Goal: Task Accomplishment & Management: Complete application form

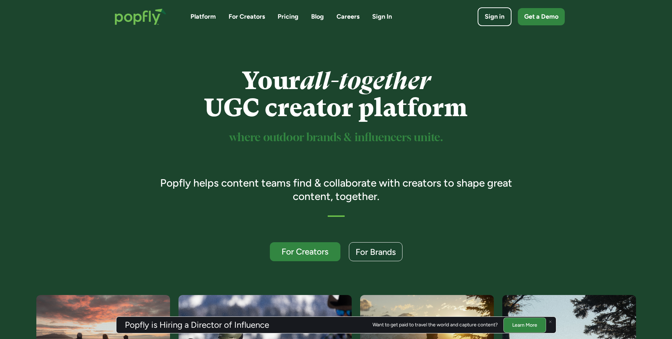
click at [355, 14] on link "Careers" at bounding box center [347, 16] width 23 height 9
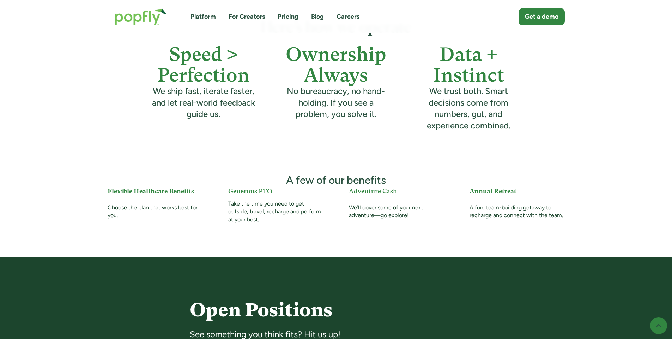
scroll to position [494, 0]
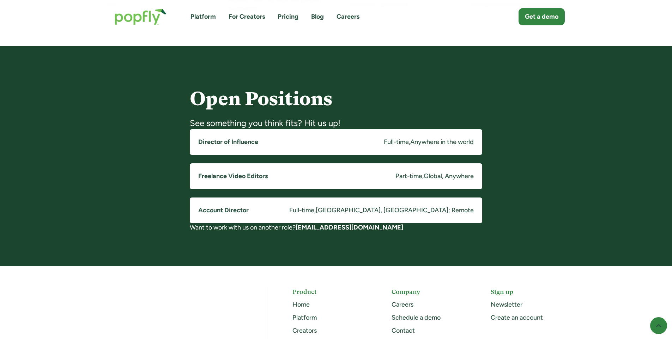
click at [314, 208] on div "Full-time" at bounding box center [301, 210] width 25 height 9
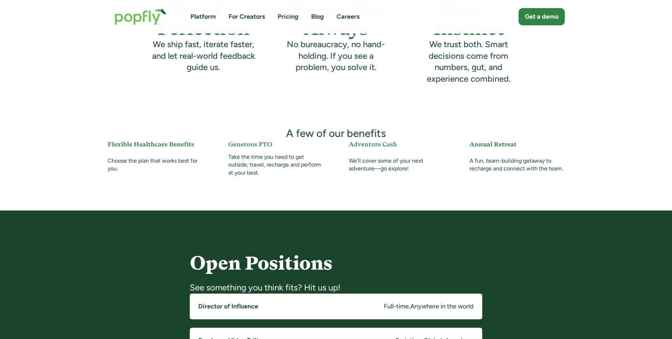
scroll to position [282, 0]
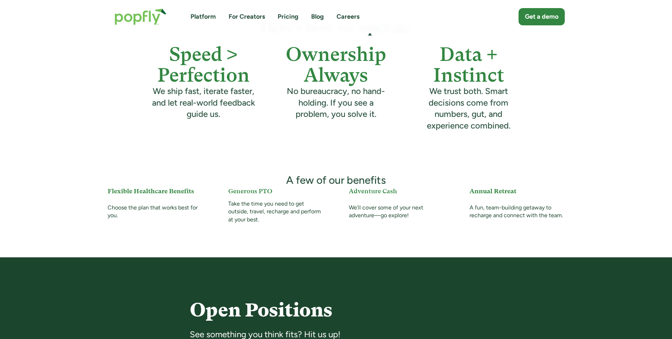
click at [133, 18] on img "home" at bounding box center [141, 16] width 66 height 31
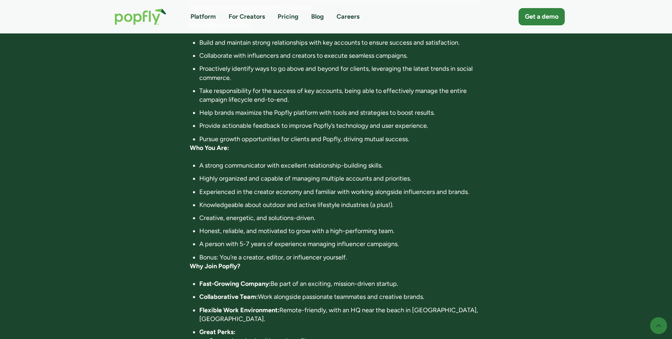
scroll to position [353, 0]
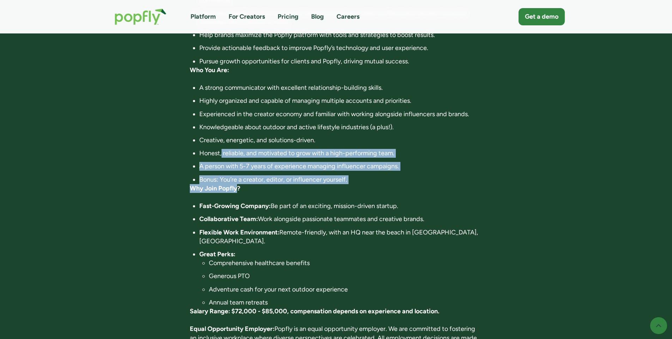
drag, startPoint x: 221, startPoint y: 153, endPoint x: 239, endPoint y: 188, distance: 39.4
click at [239, 188] on div "About Popfly: Popfly is a fast-growing network and collaboration software for t…" at bounding box center [336, 90] width 292 height 560
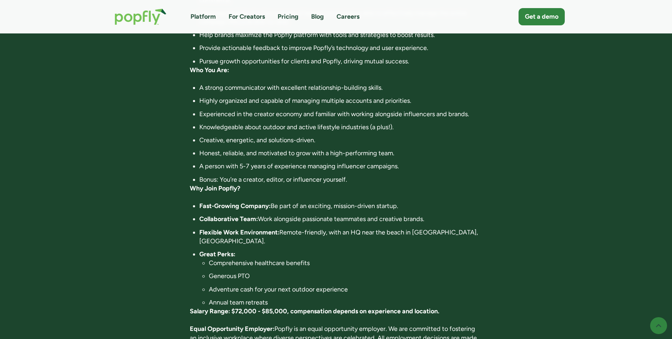
click at [246, 196] on div "About Popfly: Popfly is a fast-growing network and collaboration software for t…" at bounding box center [336, 90] width 292 height 560
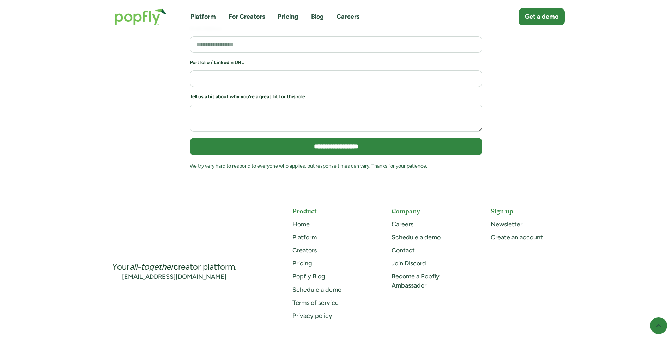
scroll to position [846, 0]
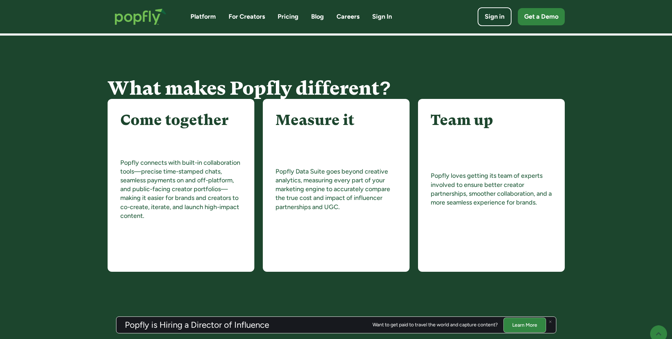
scroll to position [776, 0]
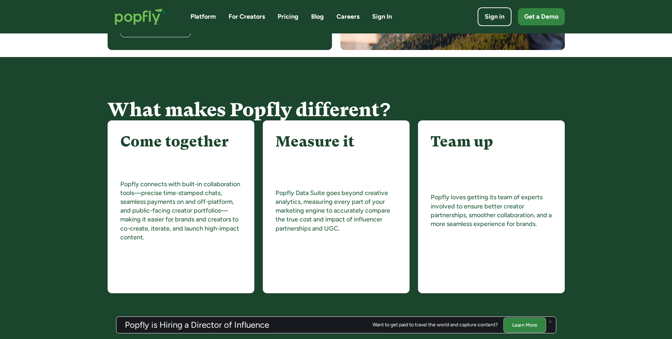
click at [347, 17] on link "Careers" at bounding box center [347, 16] width 23 height 9
click at [497, 21] on div "Sign in" at bounding box center [494, 17] width 22 height 10
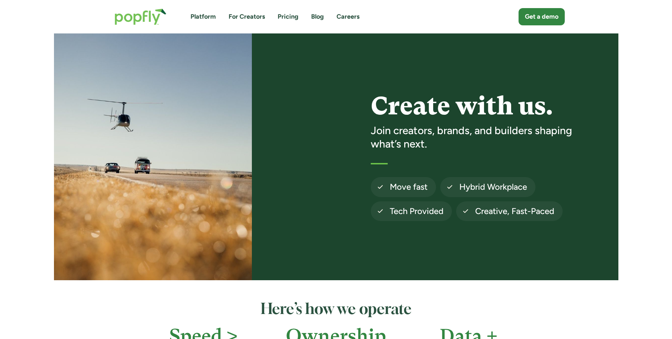
click at [202, 16] on link "Platform" at bounding box center [202, 16] width 25 height 9
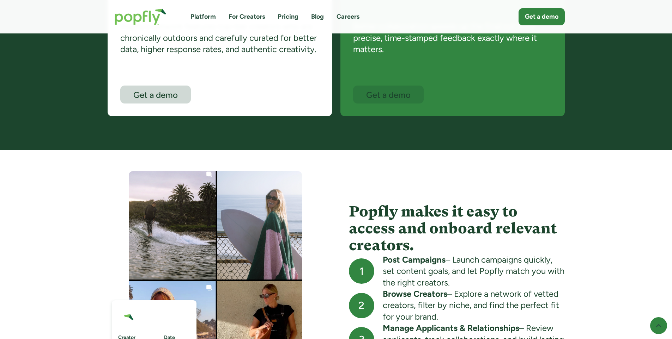
scroll to position [564, 0]
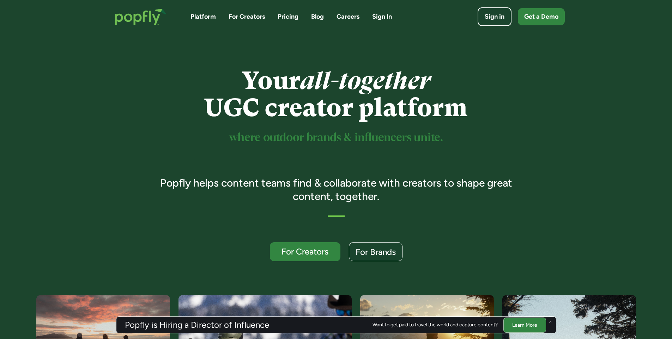
click at [345, 16] on link "Careers" at bounding box center [347, 16] width 23 height 9
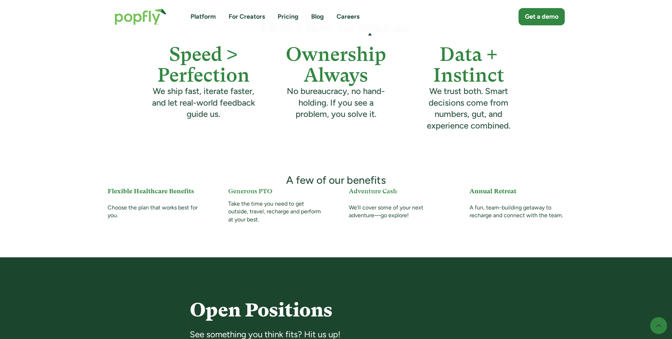
scroll to position [458, 0]
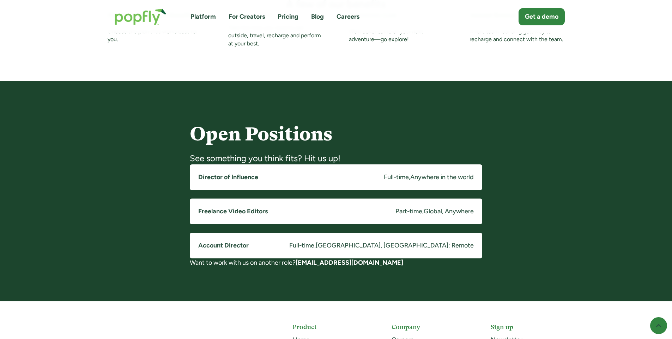
click at [257, 181] on h5 "Director of Influence" at bounding box center [228, 177] width 60 height 9
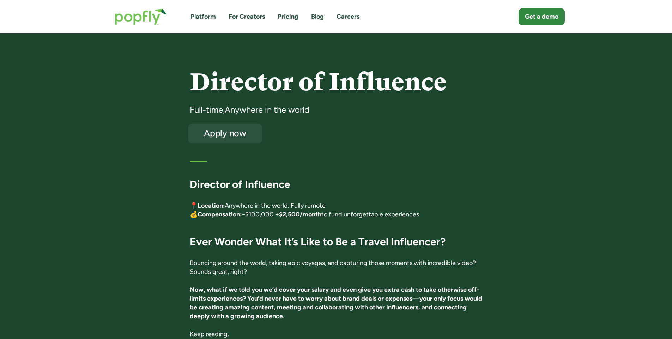
click at [236, 132] on div "Apply now" at bounding box center [225, 133] width 61 height 9
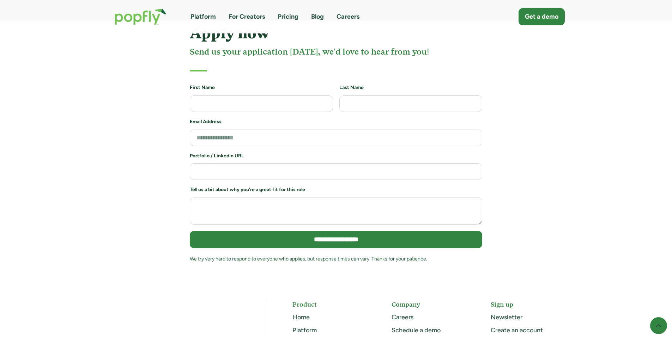
scroll to position [1520, 0]
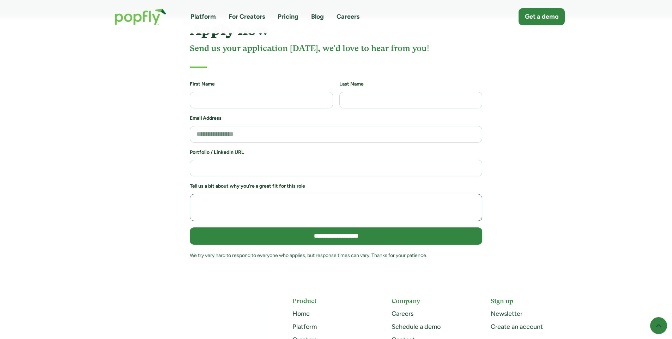
click at [265, 194] on textarea "Job Application Form" at bounding box center [336, 207] width 292 height 27
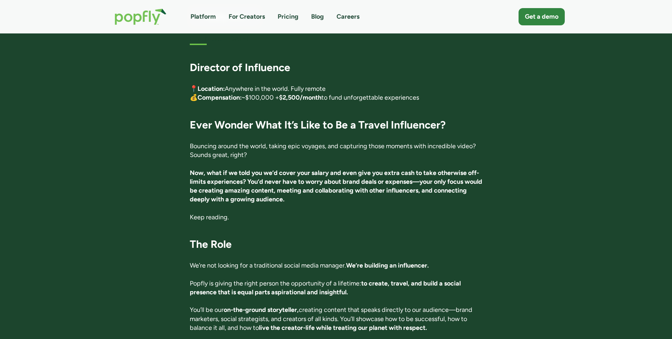
scroll to position [0, 0]
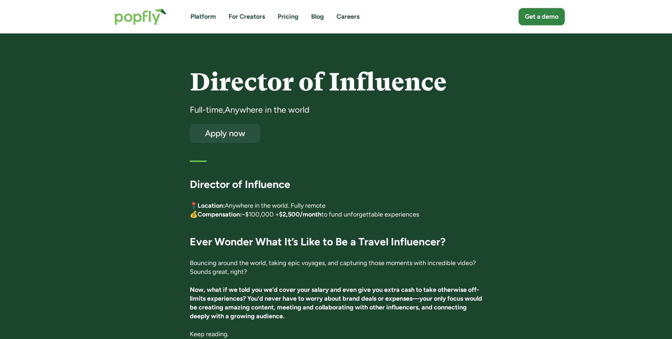
click at [291, 185] on h3 "Director of Influence" at bounding box center [336, 184] width 292 height 13
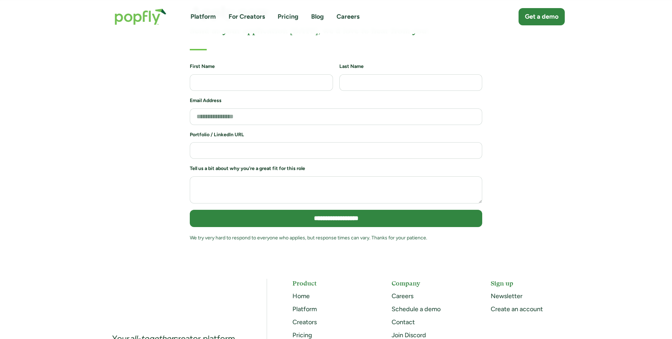
scroll to position [1481, 0]
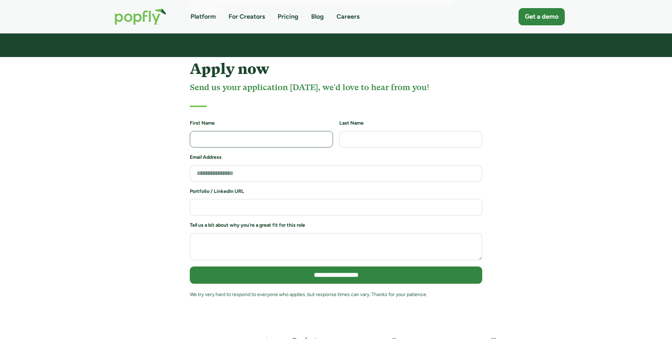
click at [212, 131] on input "Job Application Form" at bounding box center [261, 139] width 143 height 17
click at [256, 131] on input "Job Application Form" at bounding box center [261, 139] width 143 height 17
click at [265, 87] on div "Apply now Send us your application today, we'd love to hear from you!" at bounding box center [336, 84] width 292 height 47
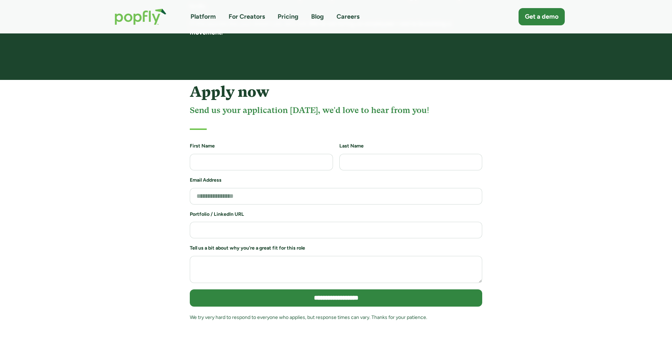
scroll to position [1445, 0]
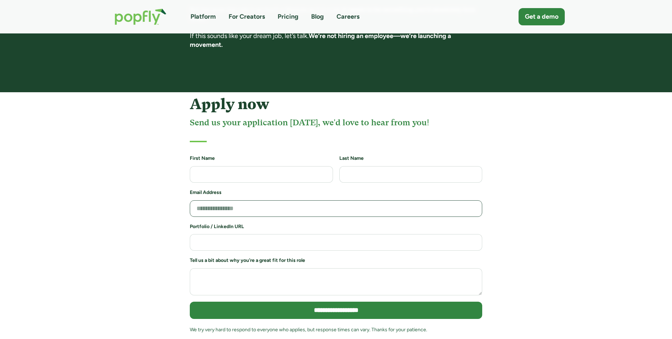
click at [258, 201] on input "Job Application Form" at bounding box center [336, 209] width 292 height 17
click at [245, 166] on input "Job Application Form" at bounding box center [261, 174] width 143 height 17
click at [250, 166] on input "Job Application Form" at bounding box center [261, 174] width 143 height 17
type input "*******"
click at [345, 166] on input "Job Application Form" at bounding box center [410, 174] width 143 height 17
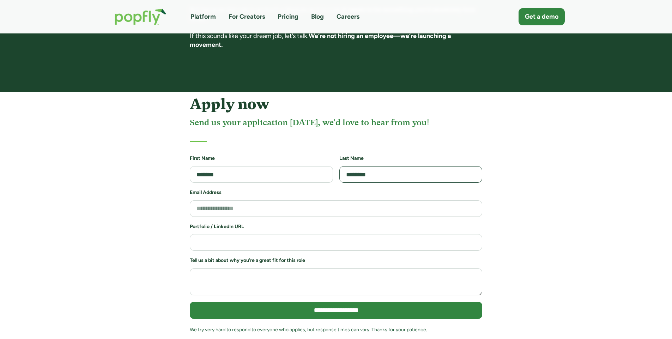
type input "********"
click at [231, 201] on input "Job Application Form" at bounding box center [336, 209] width 292 height 17
type input "**********"
click at [250, 234] on input "Job Application Form" at bounding box center [336, 242] width 292 height 17
click at [216, 234] on input "Job Application Form" at bounding box center [336, 242] width 292 height 17
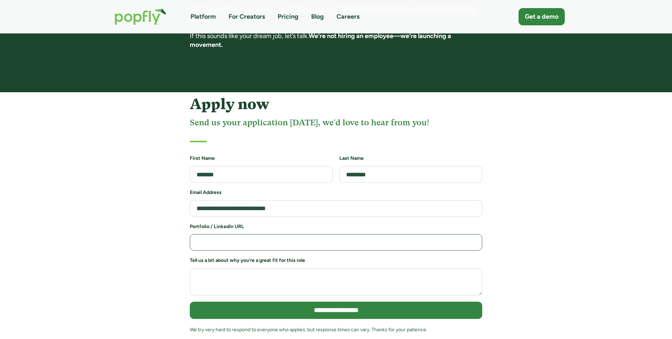
paste input "**********"
type input "**********"
click at [284, 269] on textarea "Job Application Form" at bounding box center [336, 282] width 292 height 27
drag, startPoint x: 289, startPoint y: 241, endPoint x: 185, endPoint y: 245, distance: 104.4
click at [185, 245] on div "**********" at bounding box center [336, 221] width 474 height 251
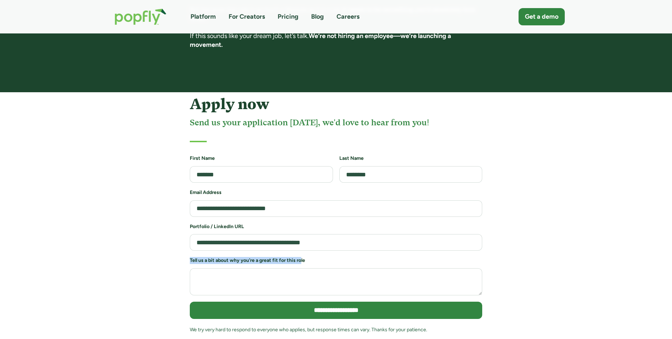
copy h6 "Tell us a bit about why you're a great fit for this ro"
click at [264, 269] on textarea "Job Application Form" at bounding box center [336, 282] width 292 height 27
drag, startPoint x: 264, startPoint y: 261, endPoint x: 238, endPoint y: 259, distance: 26.5
click at [238, 269] on textarea "Job Application Form" at bounding box center [336, 282] width 292 height 27
paste textarea "**********"
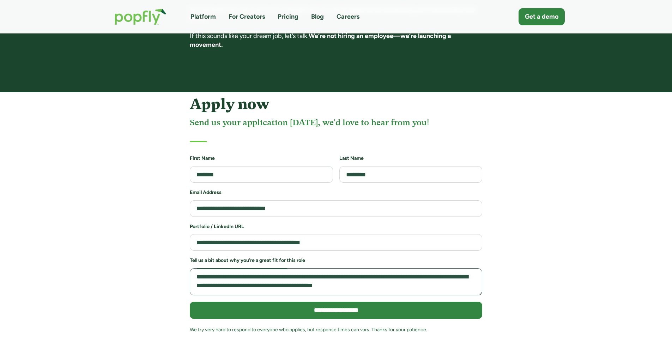
scroll to position [0, 0]
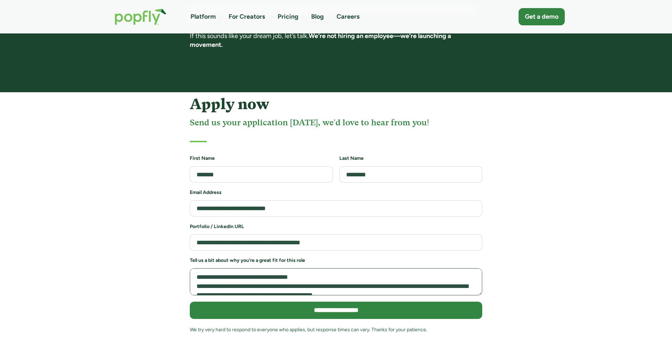
click at [291, 269] on textarea "Job Application Form" at bounding box center [336, 282] width 292 height 27
click at [294, 269] on textarea "Job Application Form" at bounding box center [336, 282] width 292 height 27
click at [197, 269] on textarea "Job Application Form" at bounding box center [336, 282] width 292 height 27
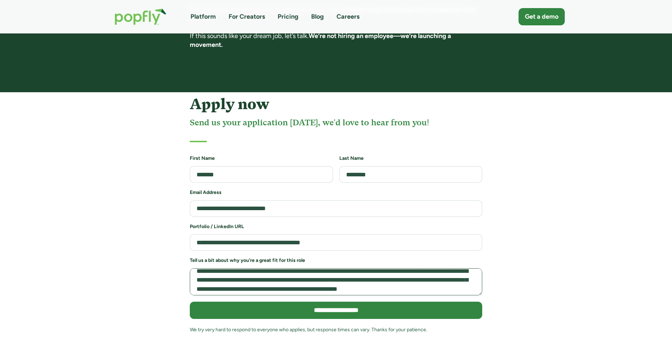
scroll to position [49, 0]
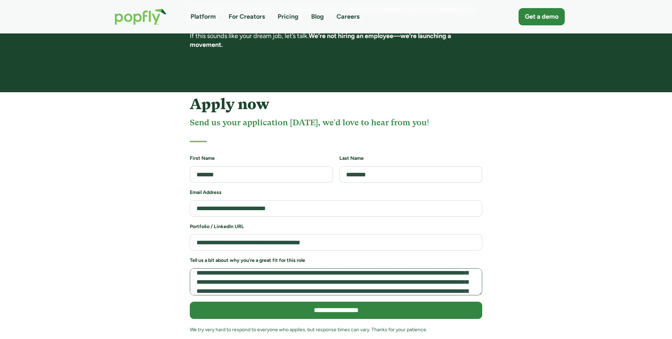
click at [334, 274] on textarea "Job Application Form" at bounding box center [336, 282] width 292 height 27
click at [454, 271] on textarea "Job Application Form" at bounding box center [336, 282] width 292 height 27
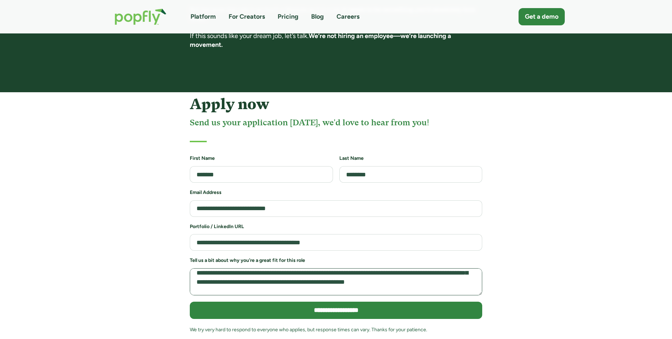
click at [273, 275] on textarea "Job Application Form" at bounding box center [336, 282] width 292 height 27
click at [376, 274] on textarea "Job Application Form" at bounding box center [336, 282] width 292 height 27
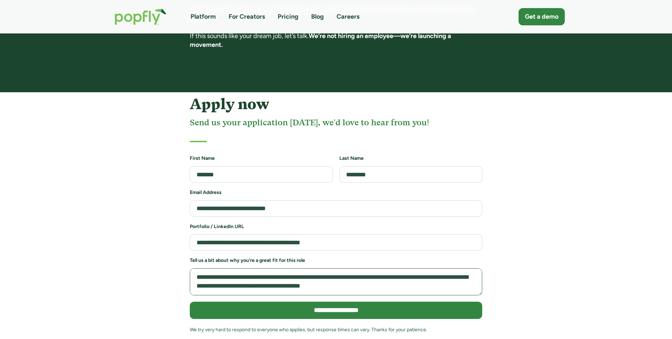
scroll to position [191, 0]
click at [224, 275] on textarea "Job Application Form" at bounding box center [336, 282] width 292 height 27
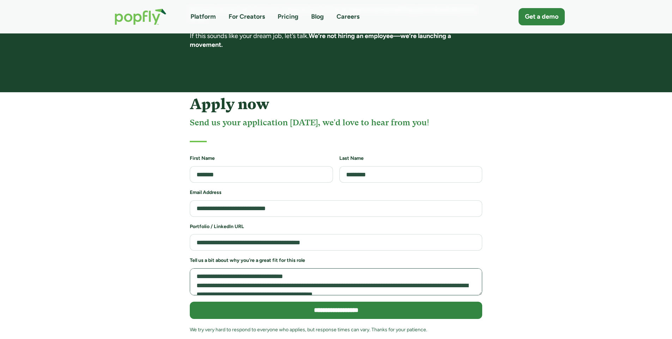
scroll to position [0, 0]
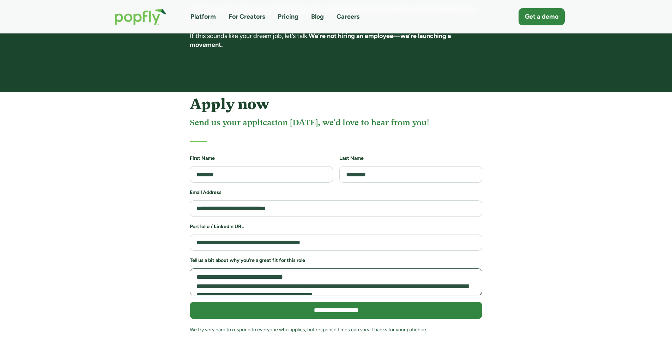
click at [294, 269] on textarea "Job Application Form" at bounding box center [336, 282] width 292 height 27
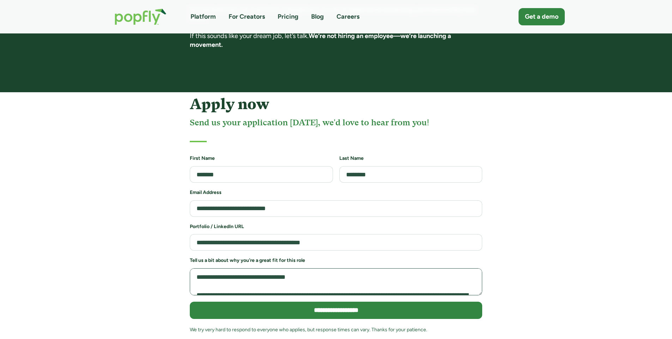
scroll to position [35, 0]
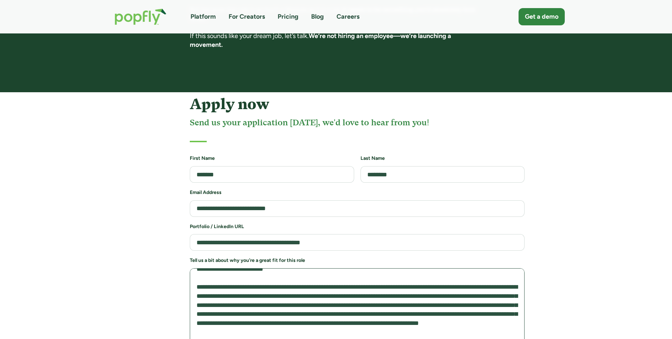
drag, startPoint x: 481, startPoint y: 277, endPoint x: 456, endPoint y: 293, distance: 29.5
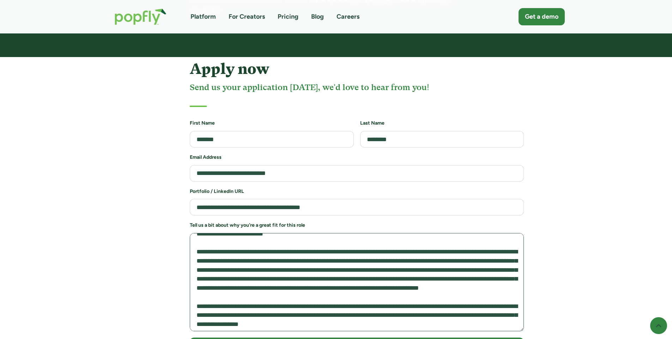
click at [376, 252] on textarea "Job Application Form" at bounding box center [357, 282] width 334 height 98
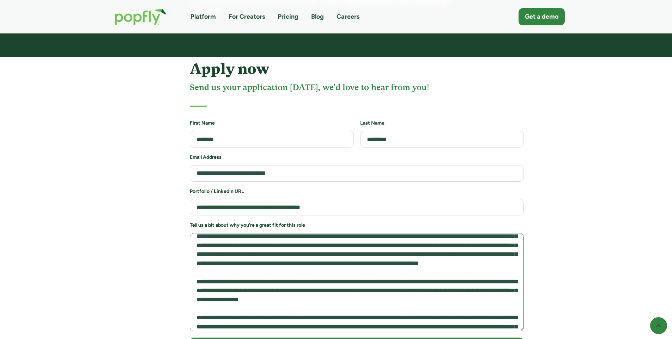
scroll to position [71, 0]
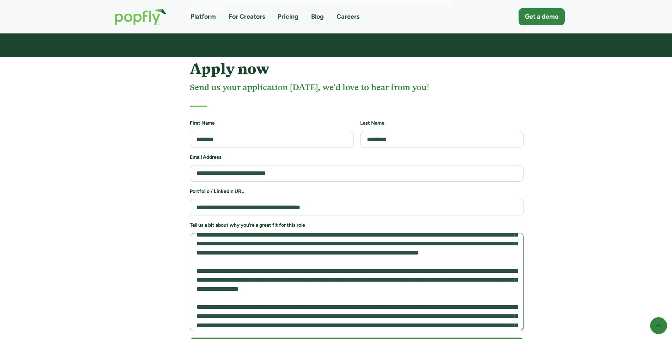
click at [213, 270] on textarea "Job Application Form" at bounding box center [357, 282] width 334 height 98
drag, startPoint x: 503, startPoint y: 271, endPoint x: 197, endPoint y: 259, distance: 306.2
click at [197, 259] on textarea "Job Application Form" at bounding box center [357, 282] width 334 height 98
click at [288, 277] on textarea "Job Application Form" at bounding box center [357, 282] width 334 height 98
drag, startPoint x: 506, startPoint y: 273, endPoint x: 197, endPoint y: 263, distance: 309.0
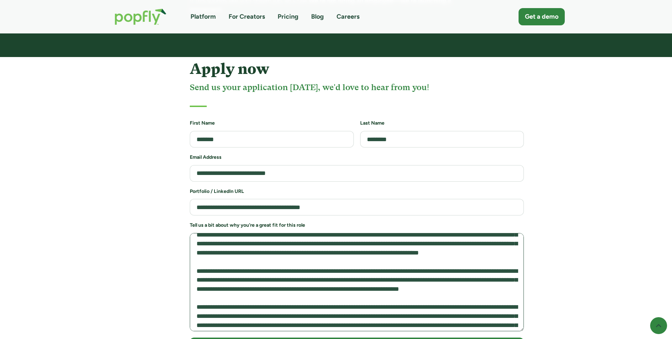
click at [197, 263] on textarea "Job Application Form" at bounding box center [357, 282] width 334 height 98
paste textarea "**********"
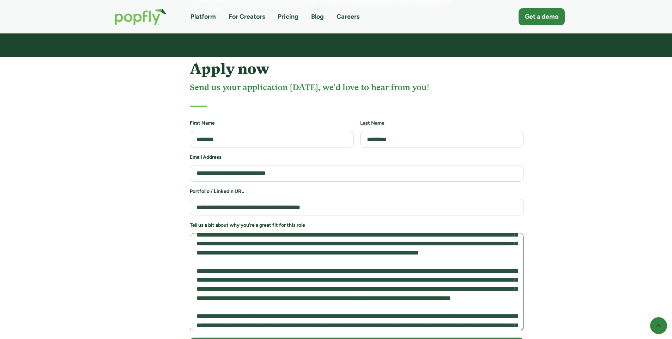
drag, startPoint x: 241, startPoint y: 272, endPoint x: 221, endPoint y: 277, distance: 20.3
click at [221, 277] on textarea "Job Application Form" at bounding box center [357, 282] width 334 height 98
click at [220, 271] on textarea "Job Application Form" at bounding box center [357, 282] width 334 height 98
drag, startPoint x: 220, startPoint y: 271, endPoint x: 238, endPoint y: 273, distance: 17.4
click at [238, 273] on textarea "Job Application Form" at bounding box center [357, 282] width 334 height 98
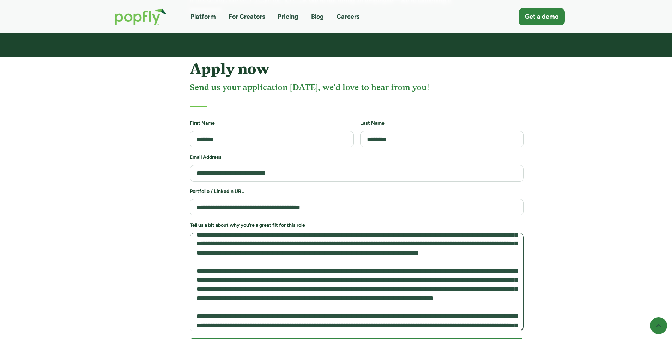
click at [335, 291] on textarea "Job Application Form" at bounding box center [357, 282] width 334 height 98
click at [396, 291] on textarea "Job Application Form" at bounding box center [357, 282] width 334 height 98
drag, startPoint x: 454, startPoint y: 291, endPoint x: 488, endPoint y: 290, distance: 33.8
click at [488, 290] on textarea "Job Application Form" at bounding box center [357, 282] width 334 height 98
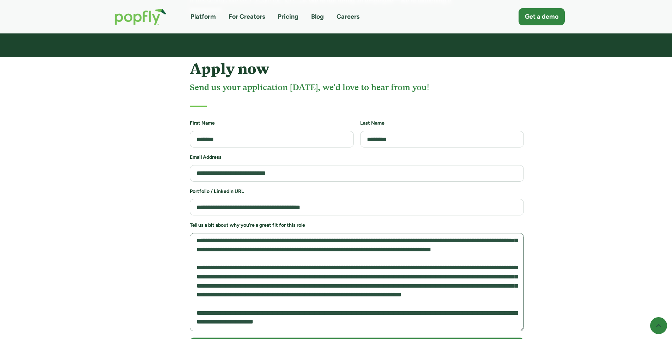
scroll to position [165, 0]
click at [439, 242] on textarea "Job Application Form" at bounding box center [357, 282] width 334 height 98
click at [336, 284] on textarea "Job Application Form" at bounding box center [357, 282] width 334 height 98
drag, startPoint x: 221, startPoint y: 241, endPoint x: 304, endPoint y: 245, distance: 82.6
click at [304, 245] on textarea "Job Application Form" at bounding box center [357, 282] width 334 height 98
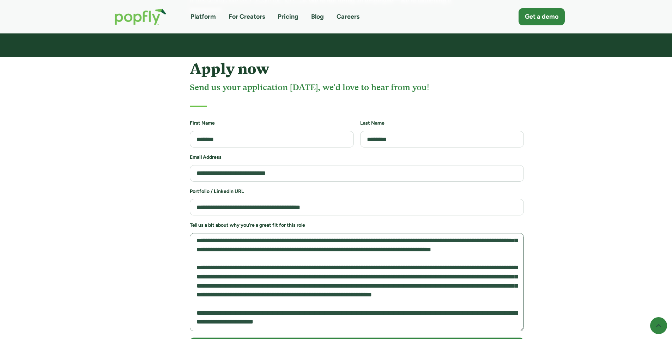
drag, startPoint x: 245, startPoint y: 250, endPoint x: 288, endPoint y: 252, distance: 43.1
click at [288, 252] on textarea "Job Application Form" at bounding box center [357, 282] width 334 height 98
click at [301, 252] on textarea "Job Application Form" at bounding box center [357, 282] width 334 height 98
drag, startPoint x: 324, startPoint y: 251, endPoint x: 241, endPoint y: 253, distance: 83.2
click at [241, 253] on textarea "Job Application Form" at bounding box center [357, 282] width 334 height 98
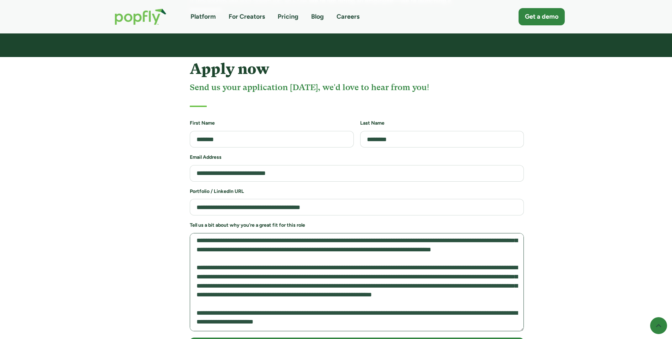
click at [373, 257] on textarea "Job Application Form" at bounding box center [357, 282] width 334 height 98
drag, startPoint x: 411, startPoint y: 240, endPoint x: 455, endPoint y: 249, distance: 45.6
click at [455, 249] on textarea "Job Application Form" at bounding box center [357, 282] width 334 height 98
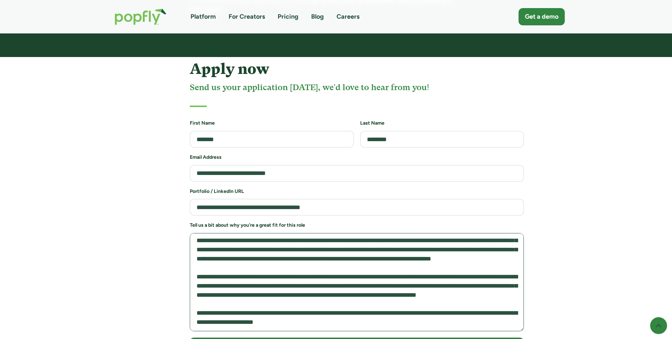
scroll to position [155, 0]
click at [263, 260] on textarea "Job Application Form" at bounding box center [357, 282] width 334 height 98
click at [431, 251] on textarea "Job Application Form" at bounding box center [357, 282] width 334 height 98
drag, startPoint x: 431, startPoint y: 251, endPoint x: 423, endPoint y: 268, distance: 19.1
click at [423, 268] on textarea "Job Application Form" at bounding box center [357, 282] width 334 height 98
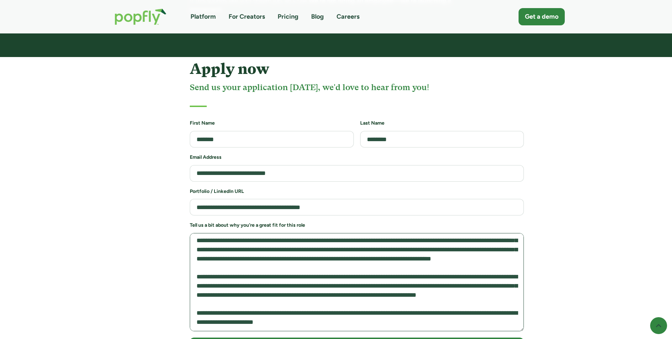
click at [412, 250] on textarea "Job Application Form" at bounding box center [357, 282] width 334 height 98
paste textarea "**********"
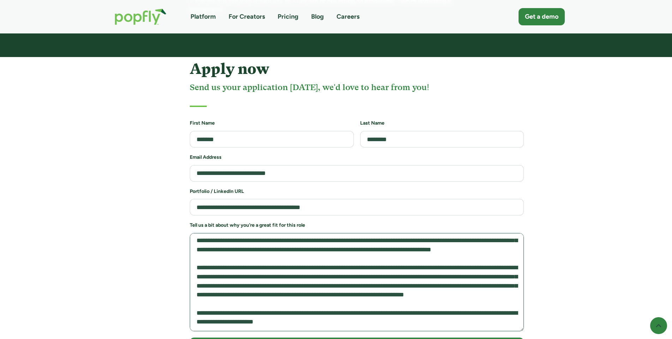
scroll to position [165, 0]
click at [243, 251] on textarea "Job Application Form" at bounding box center [357, 282] width 334 height 98
click at [447, 251] on textarea "Job Application Form" at bounding box center [357, 282] width 334 height 98
drag, startPoint x: 433, startPoint y: 259, endPoint x: 412, endPoint y: 242, distance: 27.5
click at [412, 242] on textarea "Job Application Form" at bounding box center [357, 282] width 334 height 98
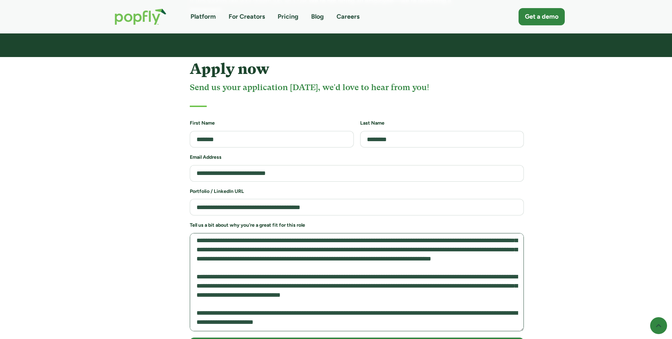
scroll to position [146, 0]
paste textarea "**********"
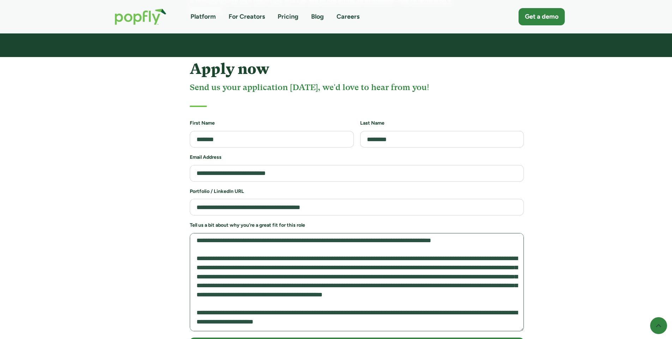
scroll to position [165, 0]
click at [412, 242] on textarea "Job Application Form" at bounding box center [357, 282] width 334 height 98
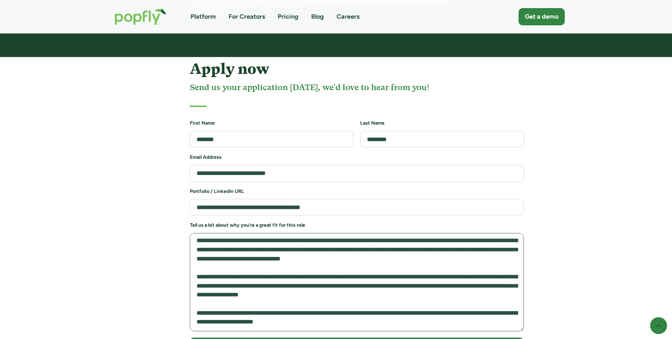
scroll to position [183, 0]
click at [370, 263] on textarea "Job Application Form" at bounding box center [357, 282] width 334 height 98
click at [266, 299] on textarea "Job Application Form" at bounding box center [357, 282] width 334 height 98
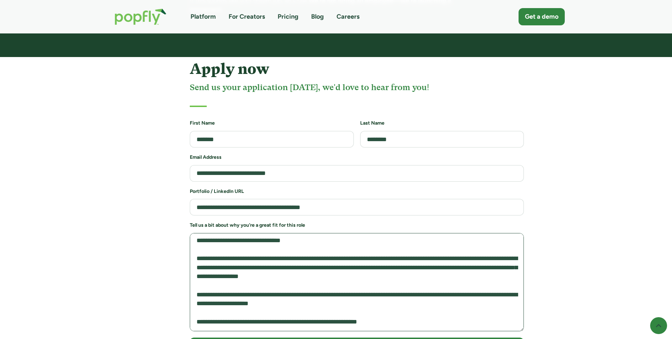
scroll to position [0, 0]
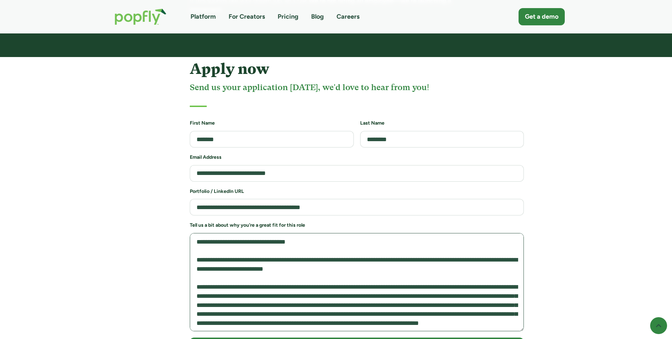
drag, startPoint x: 390, startPoint y: 299, endPoint x: 164, endPoint y: 166, distance: 262.1
click at [164, 166] on div "**********" at bounding box center [336, 221] width 474 height 321
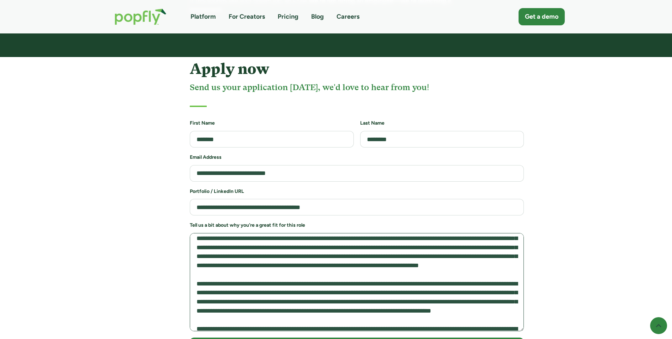
scroll to position [71, 0]
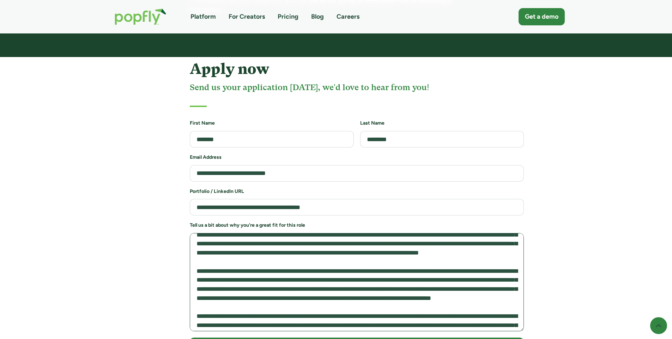
click at [459, 253] on textarea "Job Application Form" at bounding box center [357, 282] width 334 height 98
drag, startPoint x: 445, startPoint y: 245, endPoint x: 463, endPoint y: 230, distance: 23.0
click at [463, 233] on textarea "Job Application Form" at bounding box center [357, 282] width 334 height 98
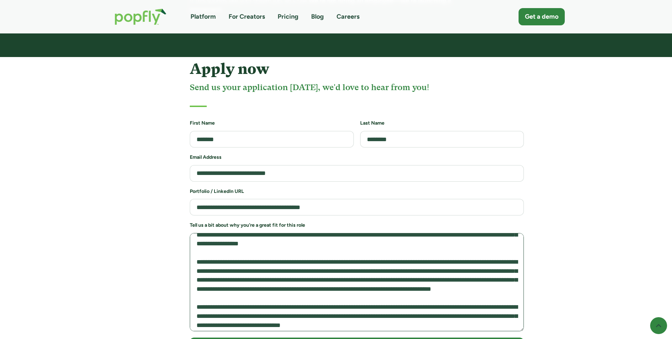
paste textarea "**********"
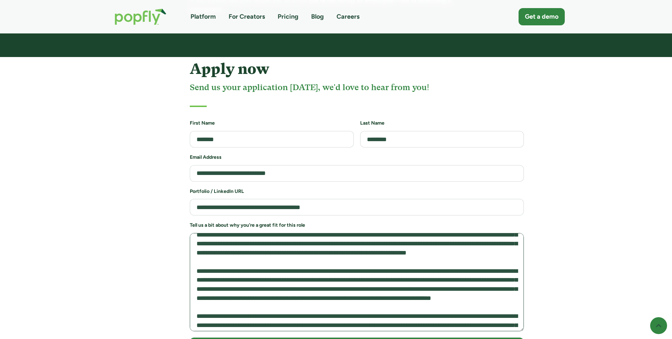
click at [463, 233] on textarea "Job Application Form" at bounding box center [357, 282] width 334 height 98
drag, startPoint x: 471, startPoint y: 283, endPoint x: 331, endPoint y: 287, distance: 140.4
click at [331, 287] on textarea "Job Application Form" at bounding box center [357, 282] width 334 height 98
paste textarea "**********"
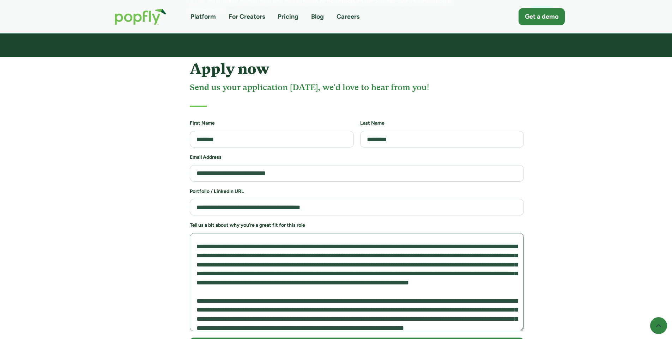
scroll to position [0, 0]
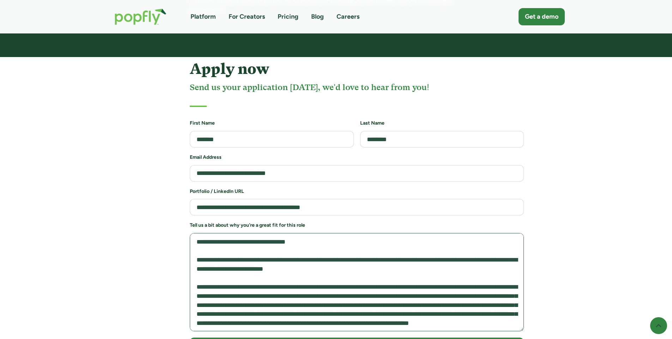
click at [292, 233] on textarea "Job Application Form" at bounding box center [357, 282] width 334 height 98
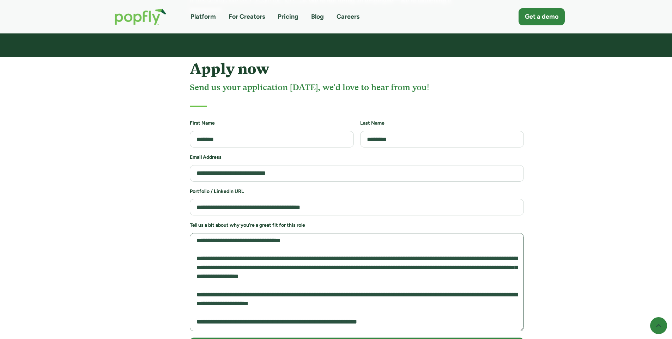
scroll to position [192, 0]
click at [380, 233] on textarea "Job Application Form" at bounding box center [357, 282] width 334 height 98
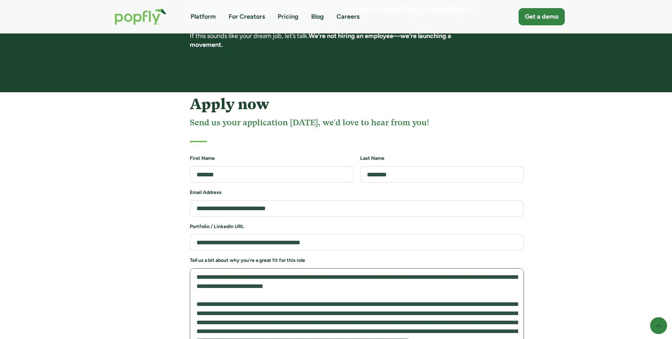
scroll to position [35, 0]
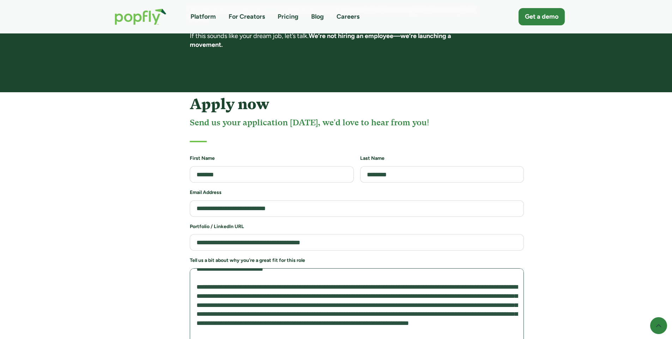
click at [411, 270] on textarea "Job Application Form" at bounding box center [357, 318] width 334 height 98
drag, startPoint x: 235, startPoint y: 281, endPoint x: 192, endPoint y: 269, distance: 45.0
click at [192, 269] on textarea "Job Application Form" at bounding box center [357, 318] width 334 height 98
paste textarea "**********"
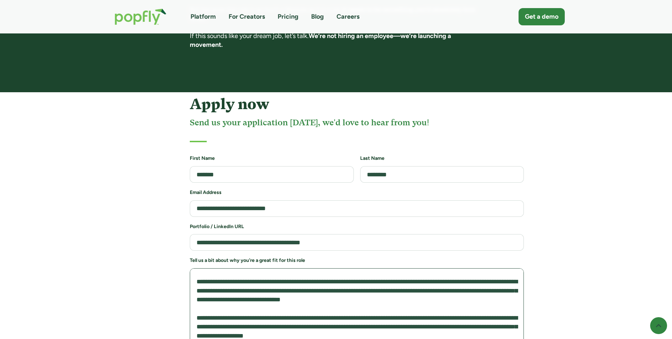
scroll to position [176, 0]
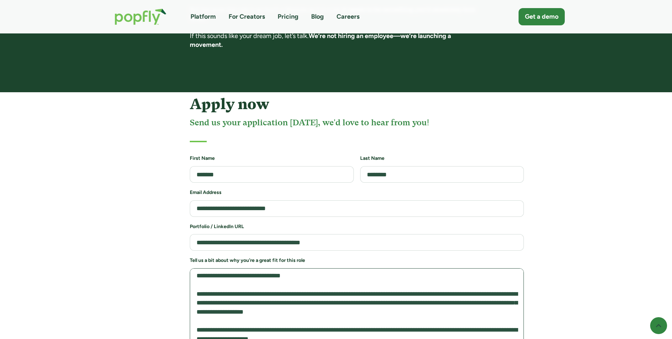
drag, startPoint x: 418, startPoint y: 275, endPoint x: 302, endPoint y: 264, distance: 116.9
click at [302, 269] on textarea "Job Application Form" at bounding box center [357, 318] width 334 height 98
click at [417, 282] on textarea "Job Application Form" at bounding box center [357, 318] width 334 height 98
drag, startPoint x: 418, startPoint y: 277, endPoint x: 301, endPoint y: 267, distance: 117.4
click at [301, 269] on textarea "Job Application Form" at bounding box center [357, 318] width 334 height 98
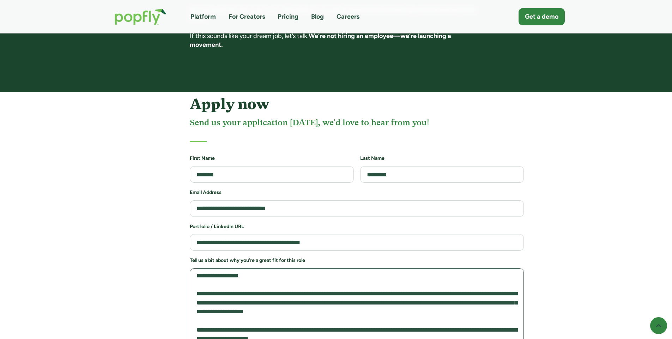
paste textarea "**********"
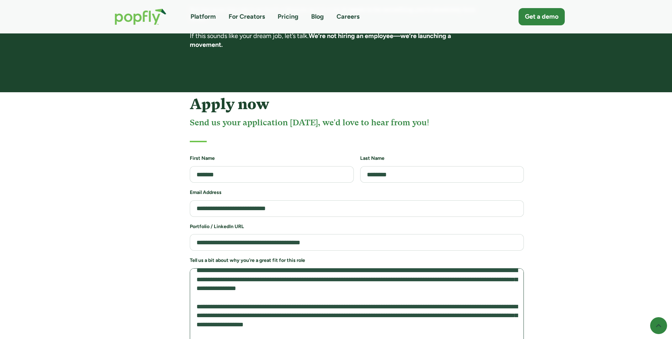
scroll to position [134, 0]
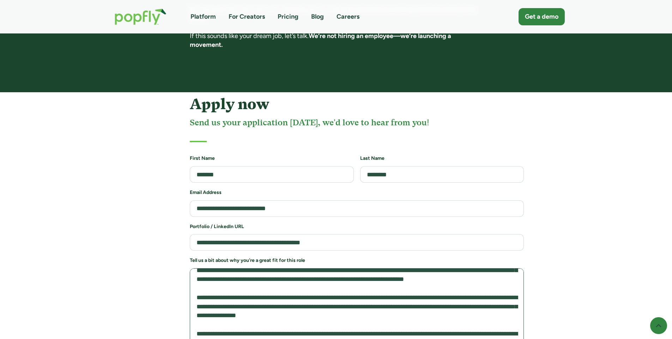
drag, startPoint x: 357, startPoint y: 275, endPoint x: 193, endPoint y: 300, distance: 166.1
click at [193, 300] on textarea "Job Application Form" at bounding box center [357, 318] width 334 height 98
click at [357, 314] on textarea "Job Application Form" at bounding box center [357, 318] width 334 height 98
drag, startPoint x: 346, startPoint y: 317, endPoint x: 304, endPoint y: 315, distance: 41.6
click at [304, 315] on textarea "Job Application Form" at bounding box center [357, 318] width 334 height 98
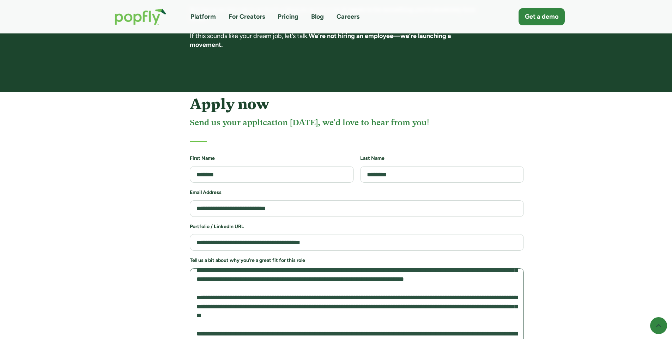
paste textarea "**********"
drag, startPoint x: 304, startPoint y: 315, endPoint x: 369, endPoint y: 317, distance: 64.5
click at [369, 317] on textarea "Job Application Form" at bounding box center [357, 318] width 334 height 98
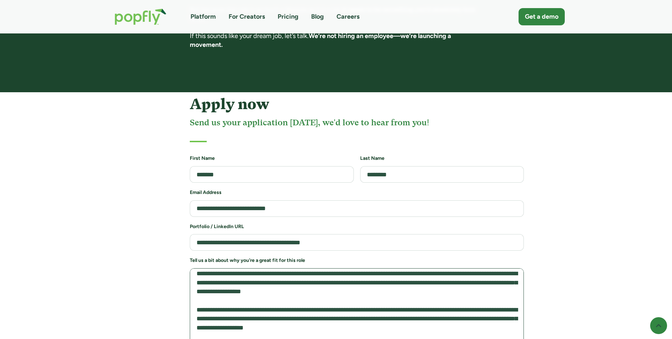
scroll to position [169, 0]
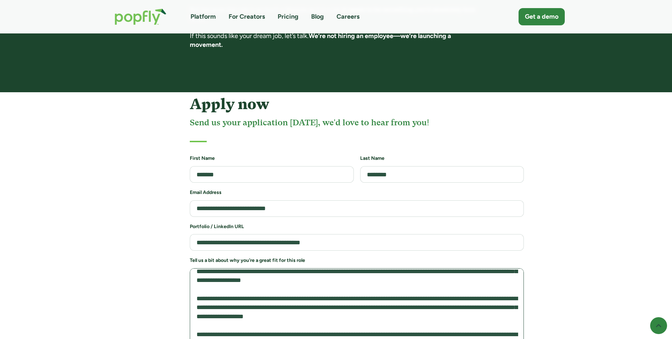
click at [258, 299] on textarea "Job Application Form" at bounding box center [357, 318] width 334 height 98
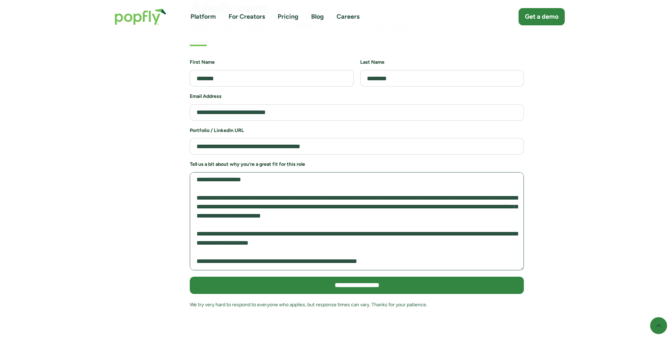
scroll to position [1551, 0]
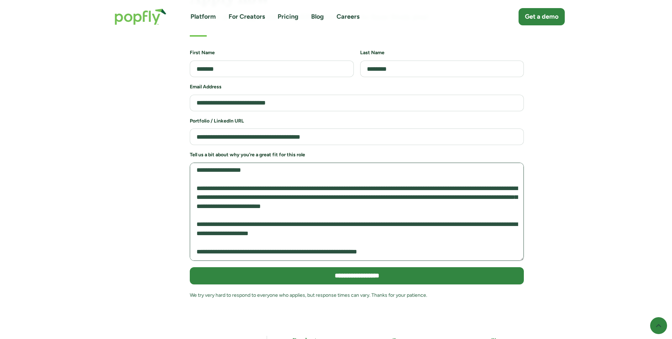
drag, startPoint x: 310, startPoint y: 226, endPoint x: 296, endPoint y: 227, distance: 14.1
click at [296, 227] on textarea "Job Application Form" at bounding box center [357, 212] width 334 height 98
click at [376, 227] on textarea "Job Application Form" at bounding box center [357, 212] width 334 height 98
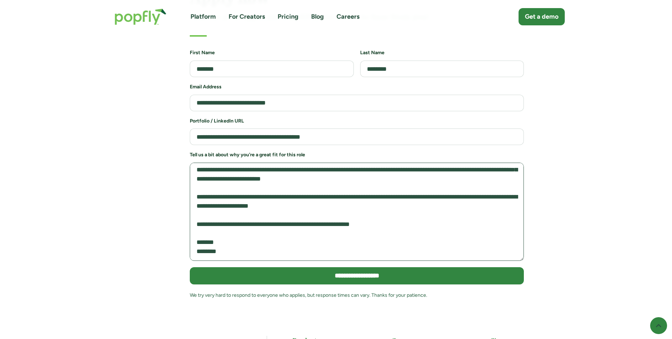
scroll to position [228, 0]
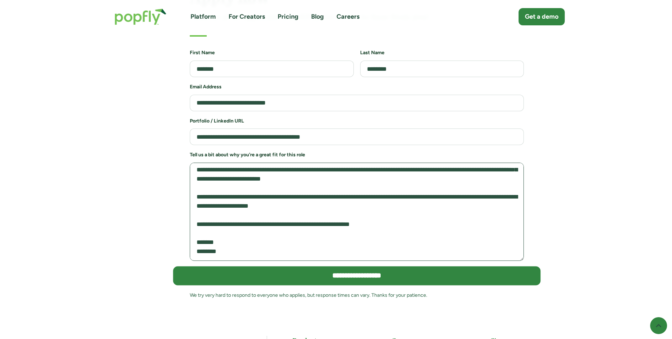
type textarea "**********"
click at [327, 266] on input "**********" at bounding box center [356, 275] width 367 height 19
type input "**********"
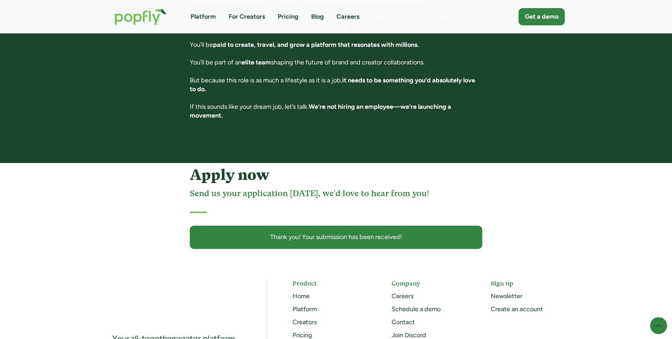
scroll to position [1390, 0]
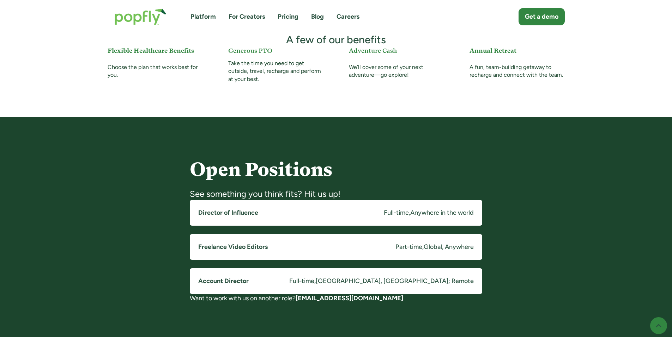
scroll to position [423, 0]
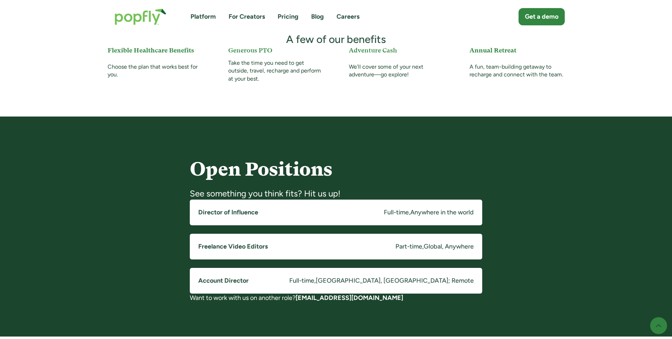
click at [233, 214] on h5 "Director of Influence" at bounding box center [228, 212] width 60 height 9
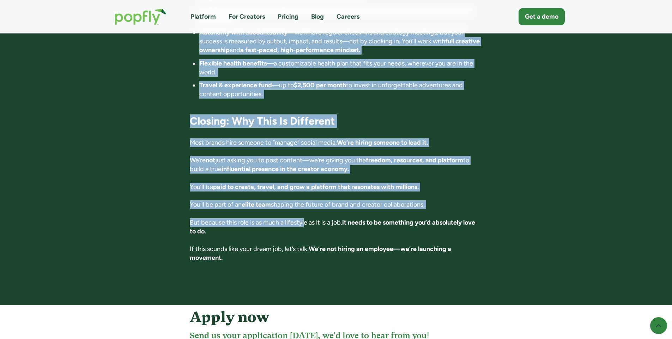
scroll to position [1234, 0]
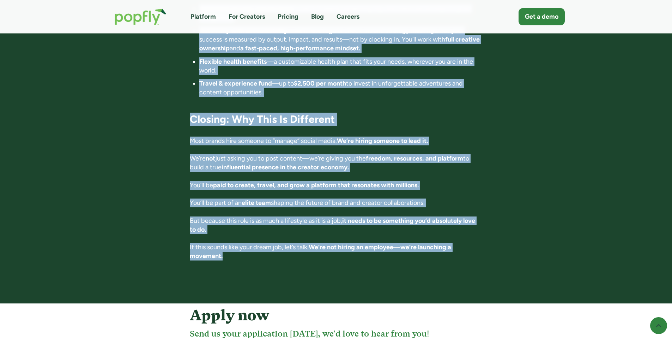
drag, startPoint x: 187, startPoint y: 73, endPoint x: 277, endPoint y: 255, distance: 202.4
copy div "Director of Influence Full-time , Anywhere in the world Apply now First listed:…"
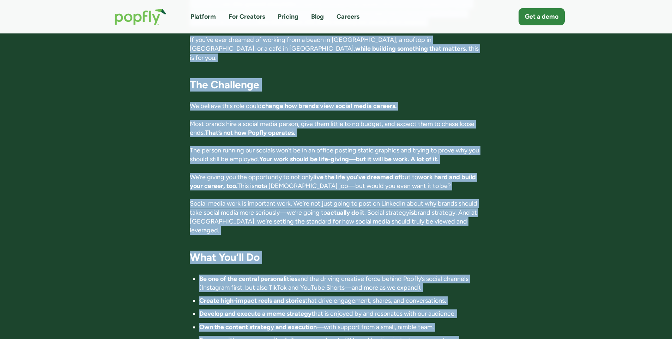
scroll to position [388, 0]
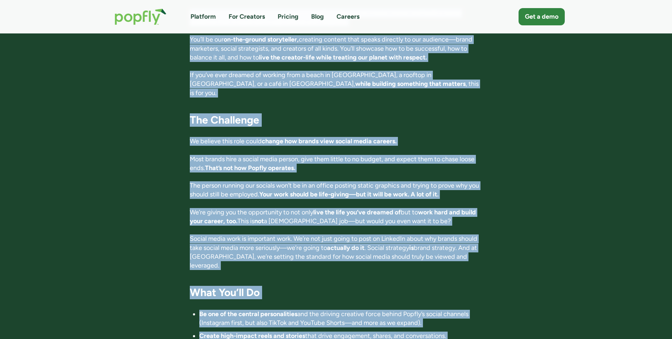
click at [318, 155] on p "Most brands hire a social media person, give them little to no budget, and expe…" at bounding box center [336, 164] width 292 height 18
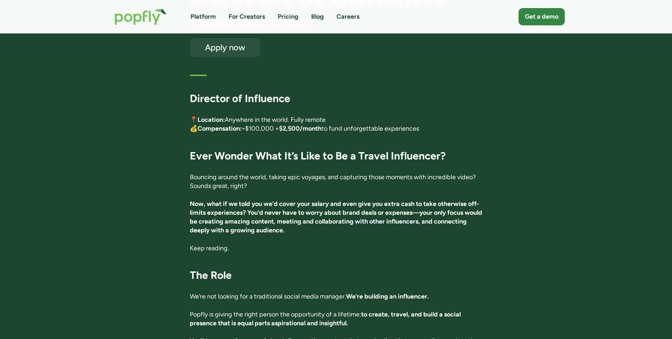
scroll to position [71, 0]
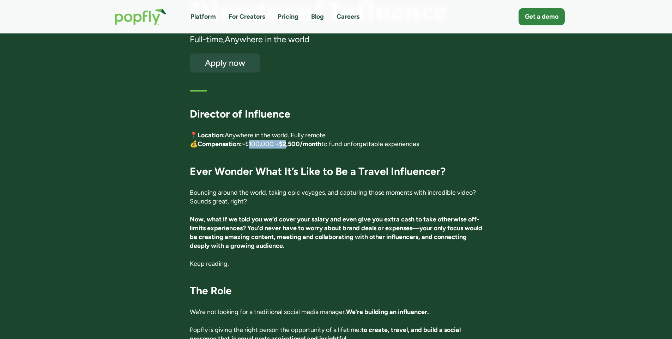
drag, startPoint x: 250, startPoint y: 144, endPoint x: 290, endPoint y: 145, distance: 40.2
click at [290, 145] on p "📍 Location: Anywhere in the world. Fully remote 💰 Compensation: ~$100,000 + $2,…" at bounding box center [336, 140] width 292 height 18
click at [273, 144] on p "📍 Location: Anywhere in the world. Fully remote 💰 Compensation: ~$100,000 + $2,…" at bounding box center [336, 140] width 292 height 18
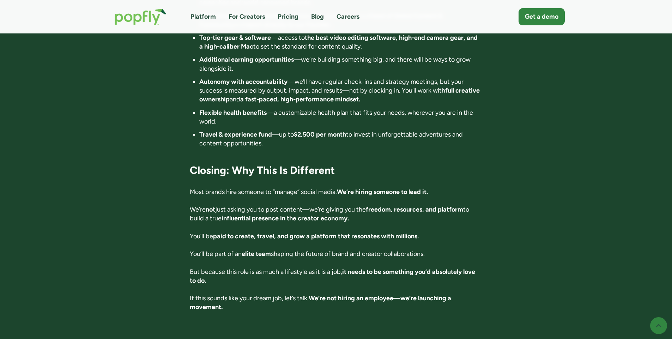
scroll to position [1199, 0]
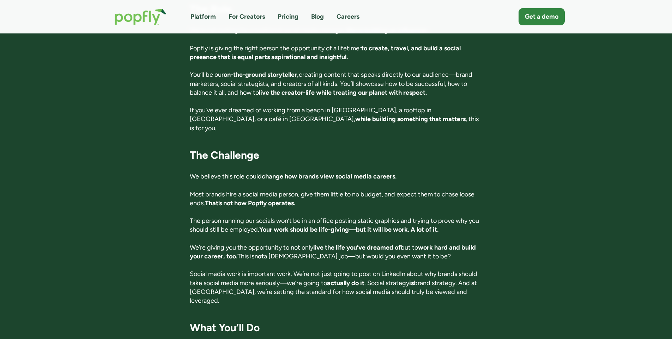
scroll to position [247, 0]
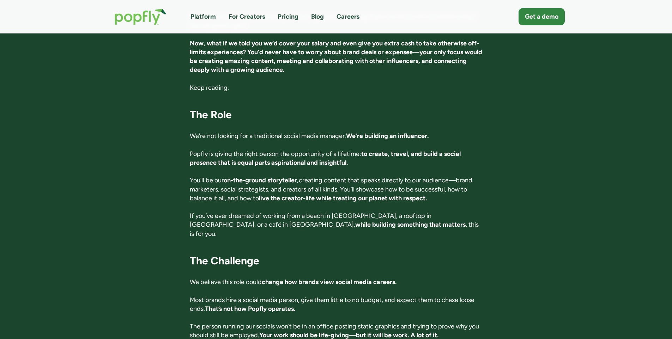
click at [203, 15] on link "Platform" at bounding box center [202, 16] width 25 height 9
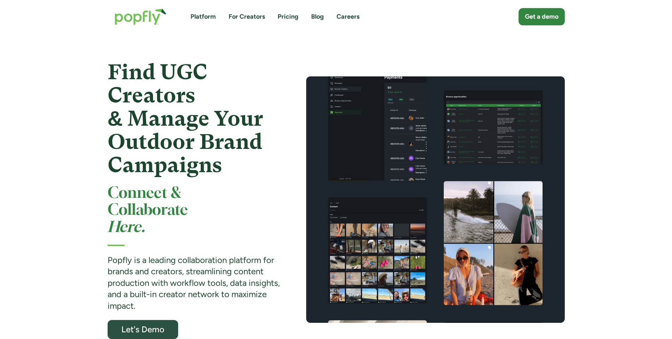
scroll to position [35, 0]
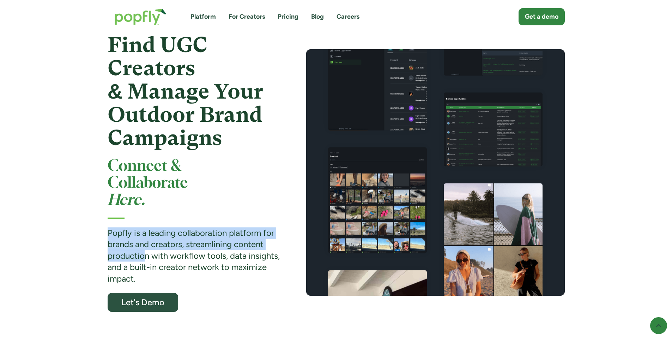
drag, startPoint x: 105, startPoint y: 233, endPoint x: 146, endPoint y: 261, distance: 49.9
click at [146, 261] on div "Find UGC Creators & Manage Your Outdoor Brand Campaigns Connect & Collaborate H…" at bounding box center [336, 172] width 474 height 279
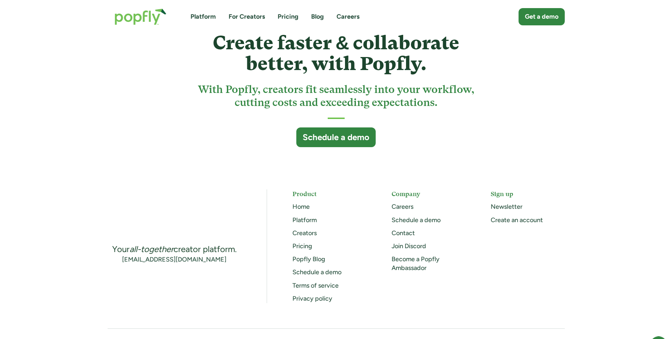
scroll to position [1833, 0]
click at [307, 205] on link "Home" at bounding box center [300, 207] width 17 height 8
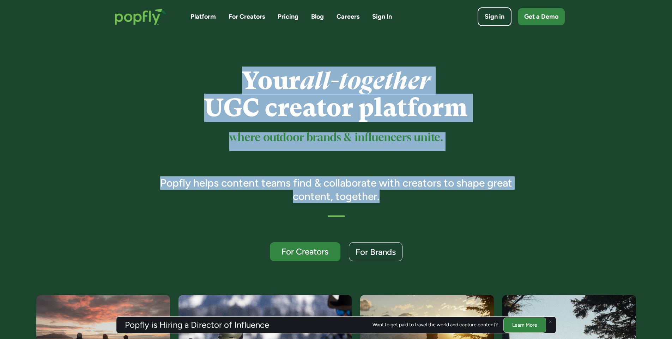
drag, startPoint x: 233, startPoint y: 71, endPoint x: 402, endPoint y: 201, distance: 212.9
click at [402, 201] on div "Your all-together UGC creator platform where outdoor brands & influencers unite…" at bounding box center [336, 164] width 372 height 194
copy div "Your all-together UGC creator platform where outdoor brands & influencers unite…"
